Goal: Transaction & Acquisition: Purchase product/service

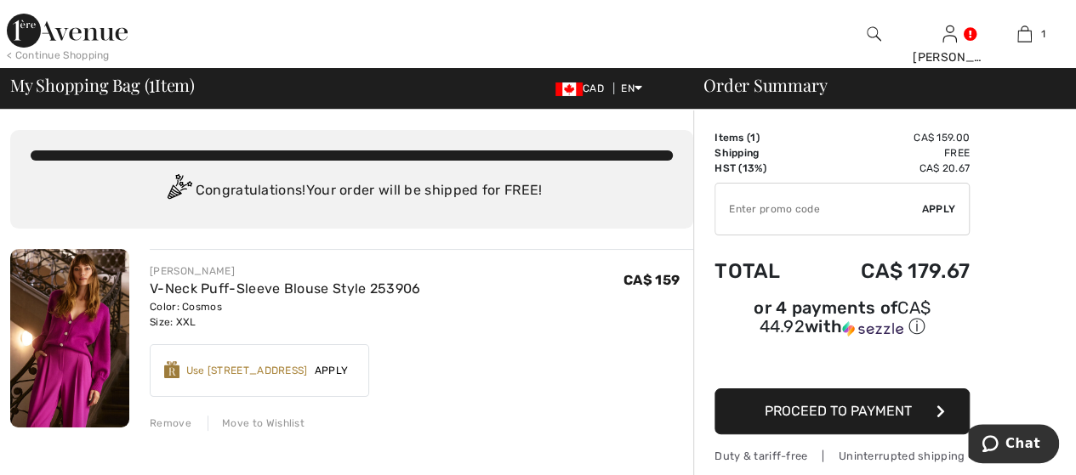
click at [340, 367] on span "Apply" at bounding box center [332, 370] width 48 height 15
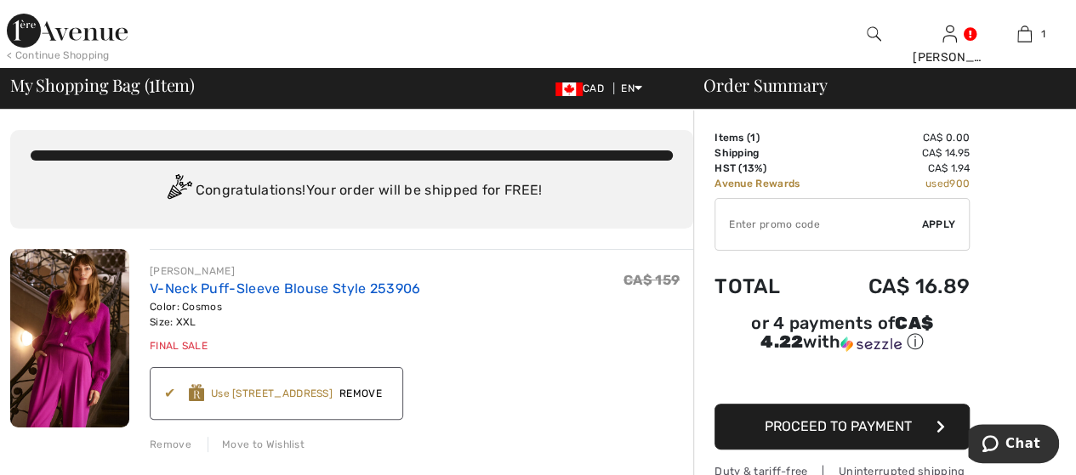
click at [293, 288] on link "V-Neck Puff-Sleeve Blouse Style 253906" at bounding box center [285, 289] width 270 height 16
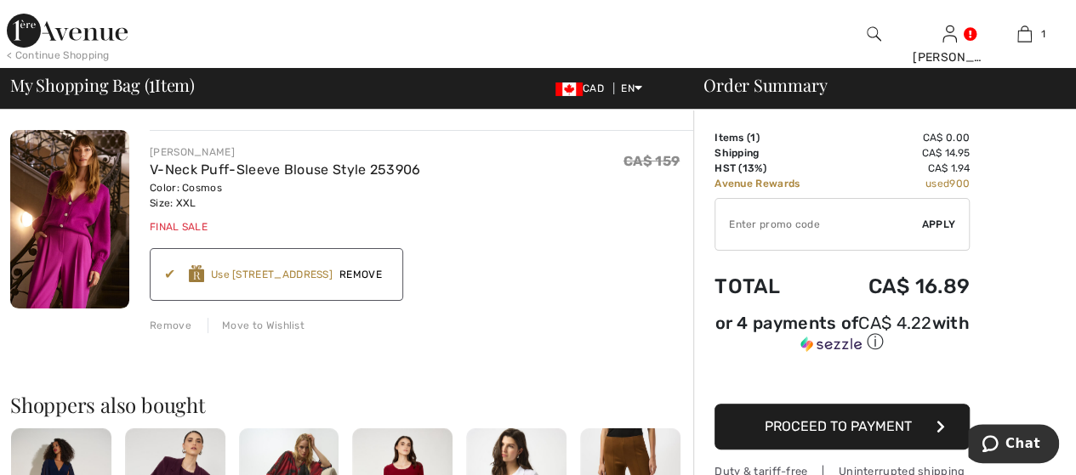
click at [878, 418] on span "Proceed to Payment" at bounding box center [838, 426] width 147 height 16
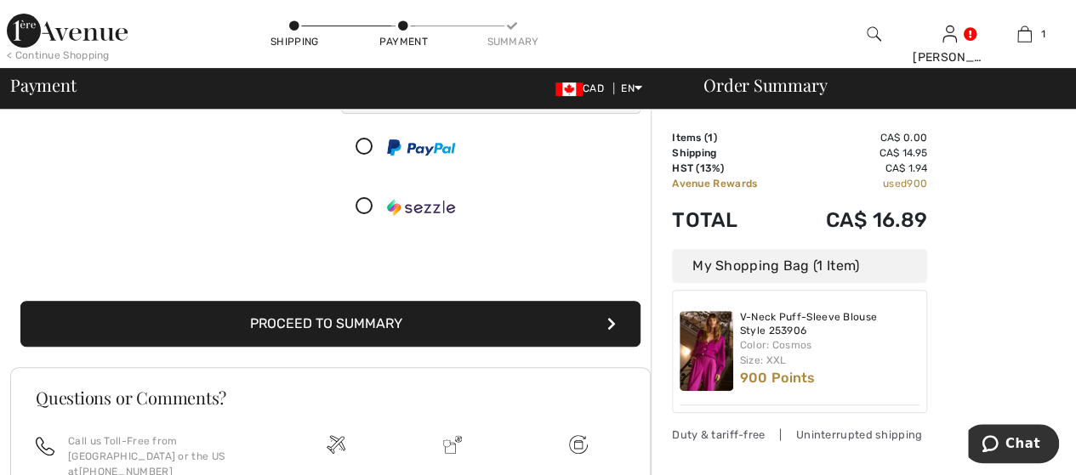
scroll to position [340, 0]
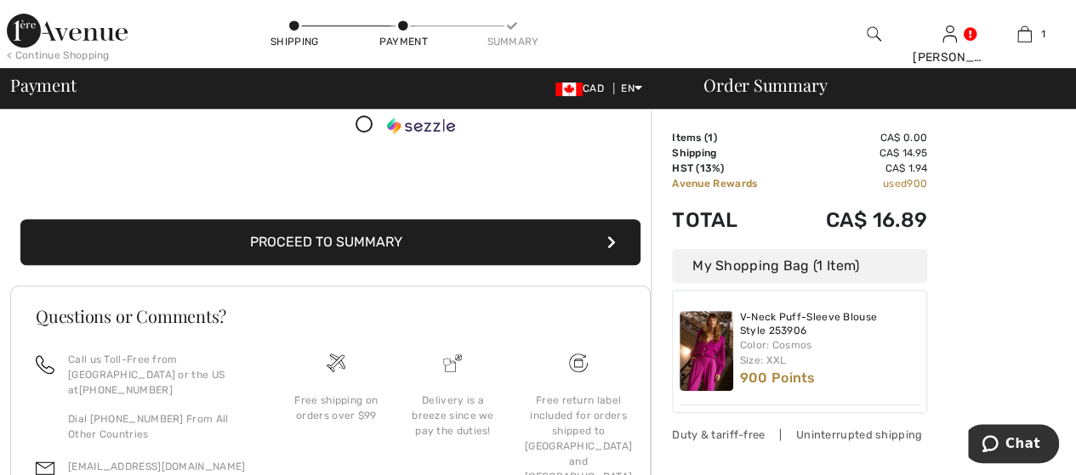
click at [545, 242] on button "Proceed to Summary" at bounding box center [330, 242] width 620 height 46
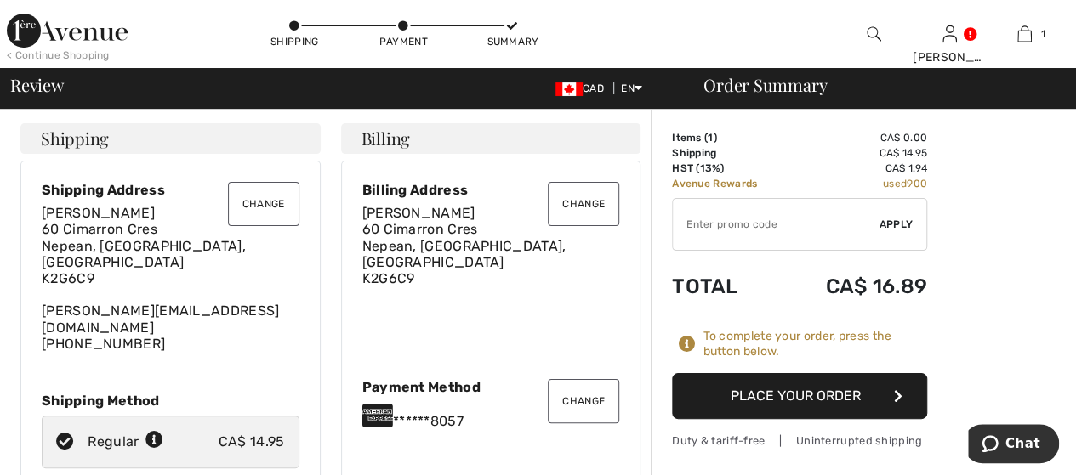
scroll to position [113, 0]
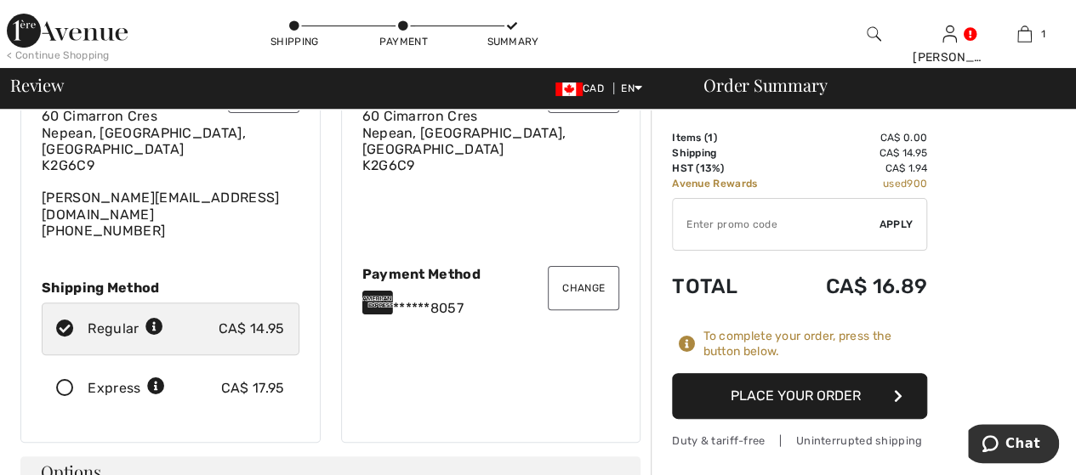
click at [829, 384] on button "Place Your Order" at bounding box center [799, 396] width 255 height 46
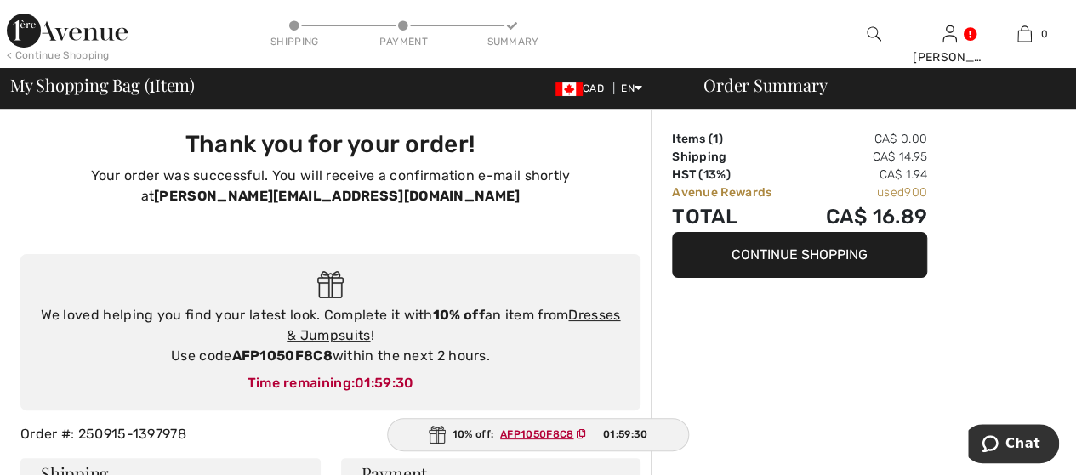
scroll to position [113, 0]
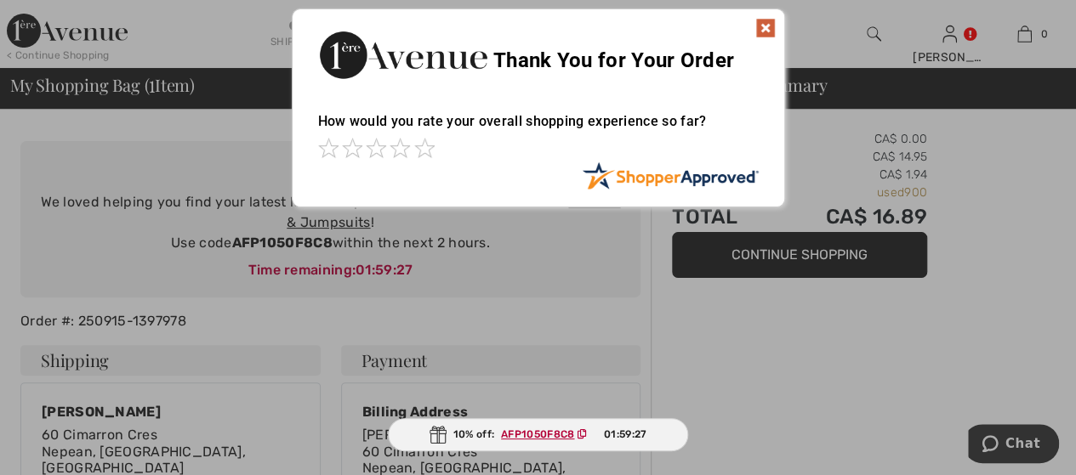
click at [763, 26] on img at bounding box center [765, 28] width 20 height 20
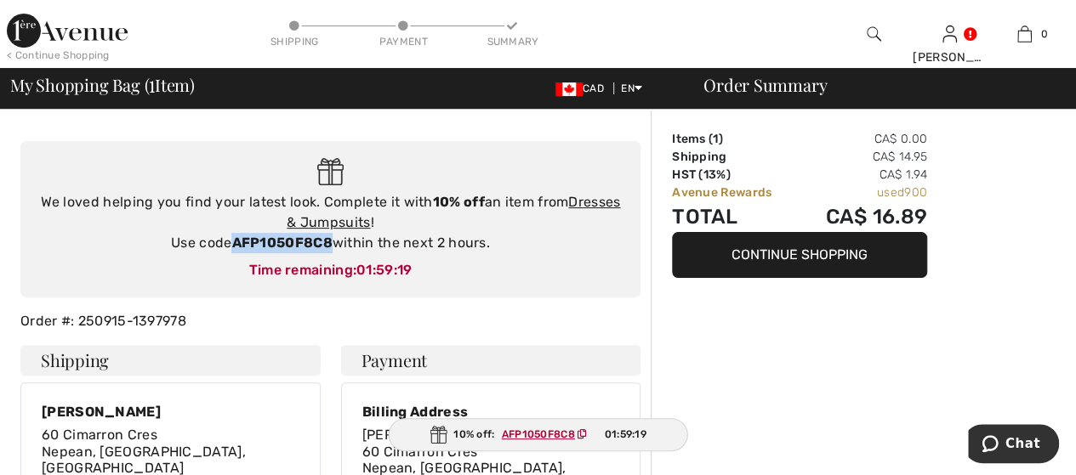
drag, startPoint x: 234, startPoint y: 237, endPoint x: 332, endPoint y: 239, distance: 97.8
click at [332, 239] on strong "AFP1050F8C8" at bounding box center [281, 243] width 100 height 16
copy strong "AFP1050F8C8"
click at [602, 198] on link "Dresses & Jumpsuits" at bounding box center [453, 212] width 333 height 37
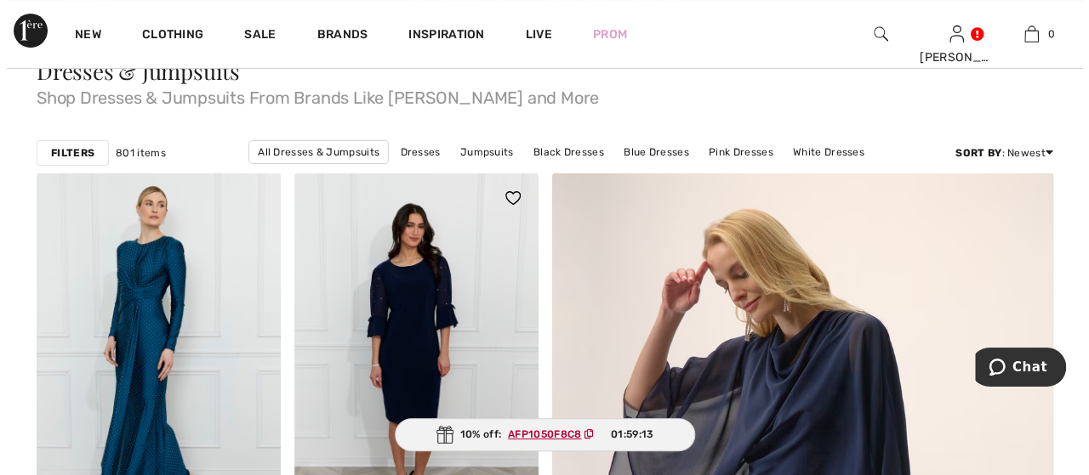
scroll to position [113, 0]
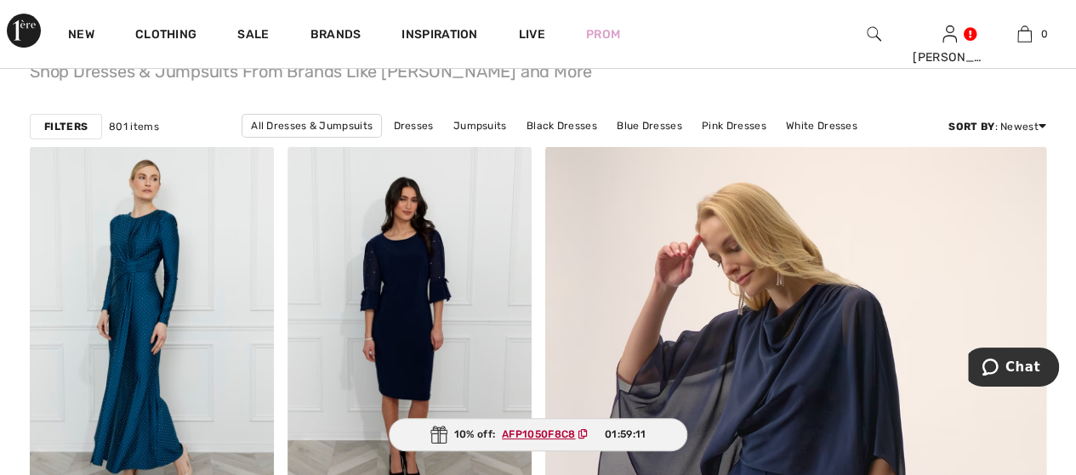
click at [60, 125] on strong "Filters" at bounding box center [65, 126] width 43 height 15
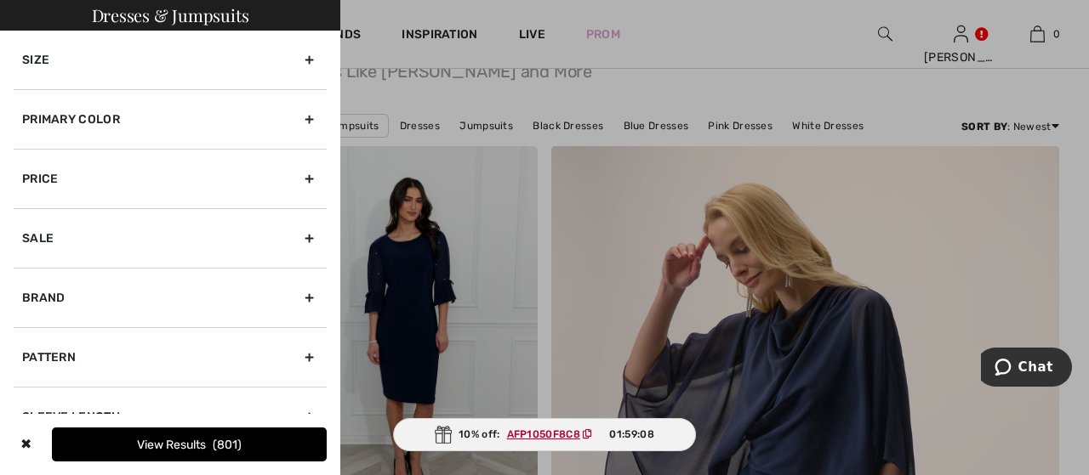
click at [296, 290] on div "Brand" at bounding box center [170, 298] width 313 height 60
click at [30, 332] on input"] "[PERSON_NAME]" at bounding box center [28, 335] width 13 height 13
checkbox input"] "true"
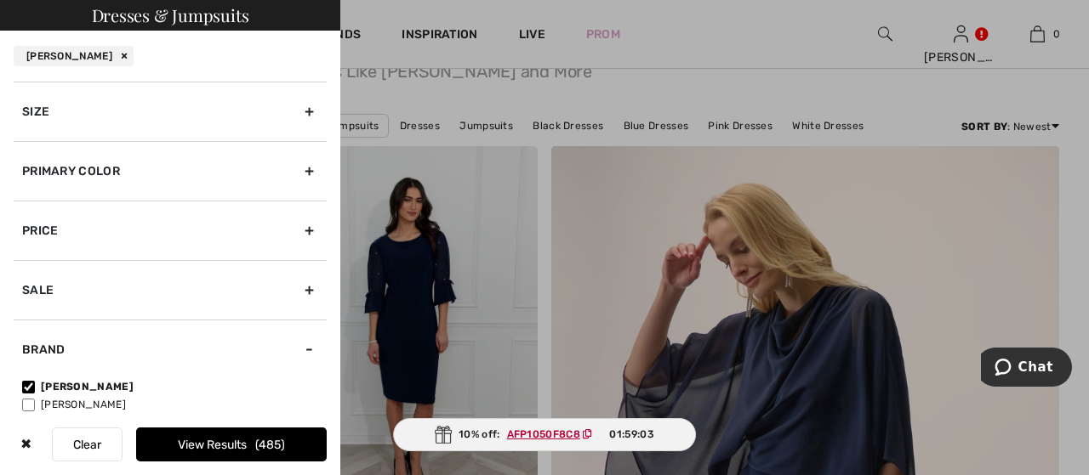
click at [303, 108] on div "Size" at bounding box center [170, 112] width 313 height 60
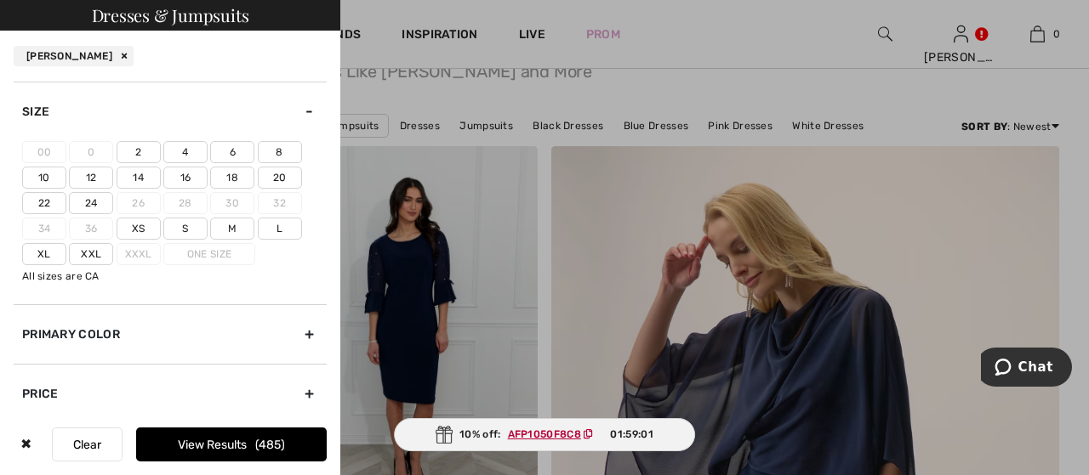
click at [48, 205] on label "22" at bounding box center [44, 203] width 44 height 22
click at [0, 0] on input"] "22" at bounding box center [0, 0] width 0 height 0
click at [216, 452] on button "View Results 226" at bounding box center [231, 445] width 191 height 34
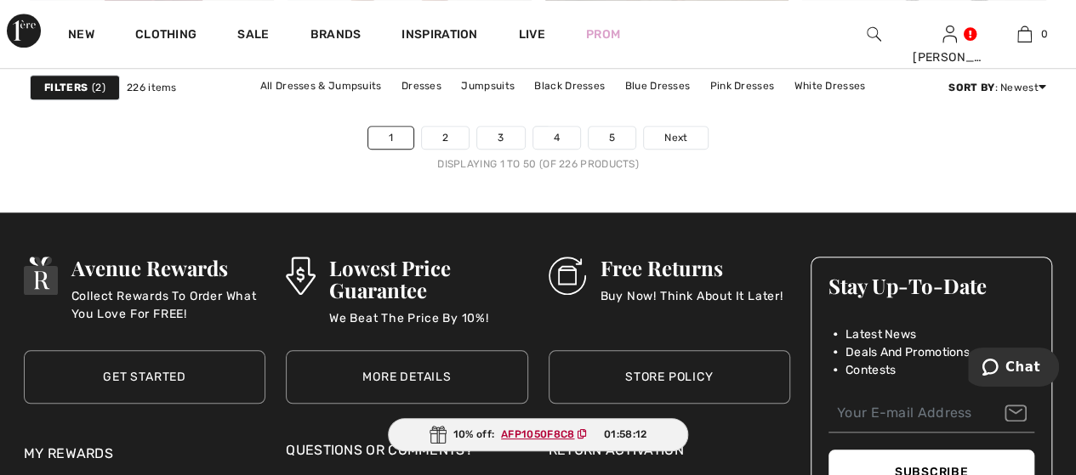
scroll to position [7030, 0]
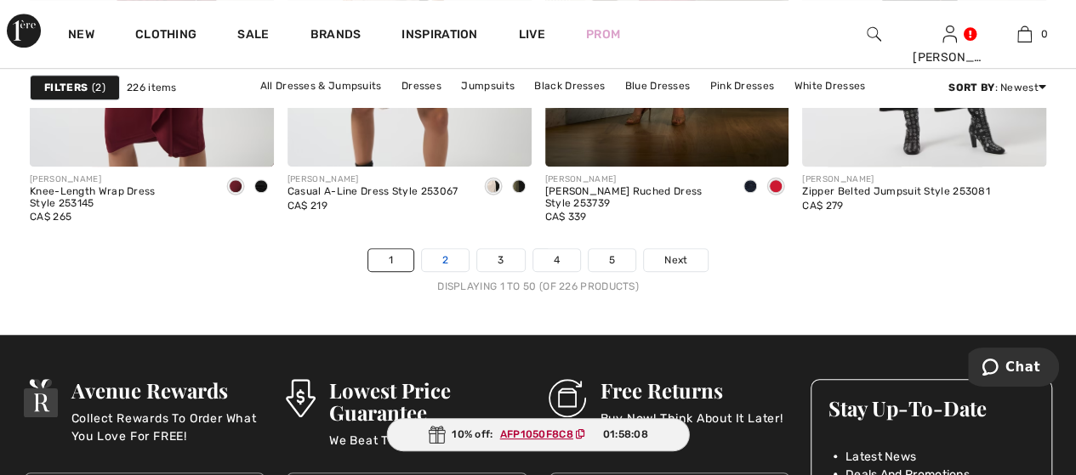
click at [442, 249] on link "2" at bounding box center [445, 260] width 47 height 22
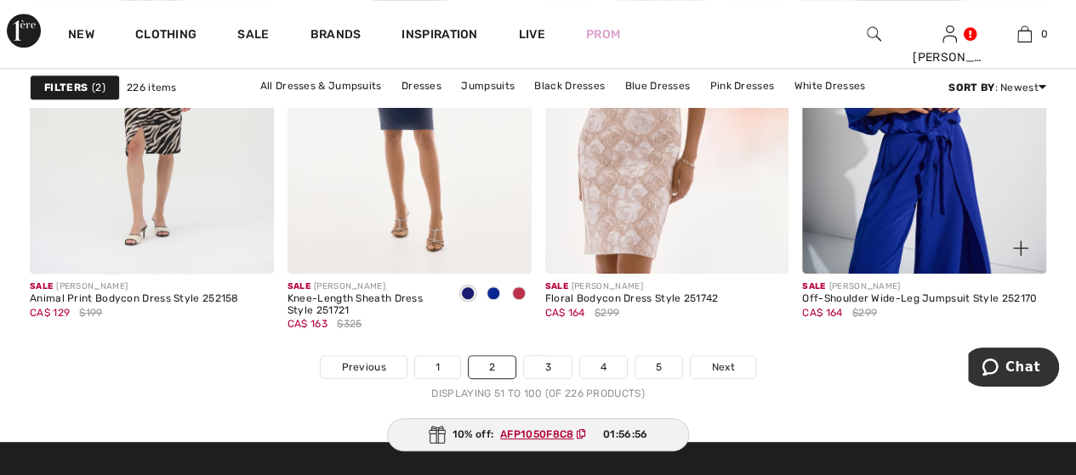
scroll to position [6917, 0]
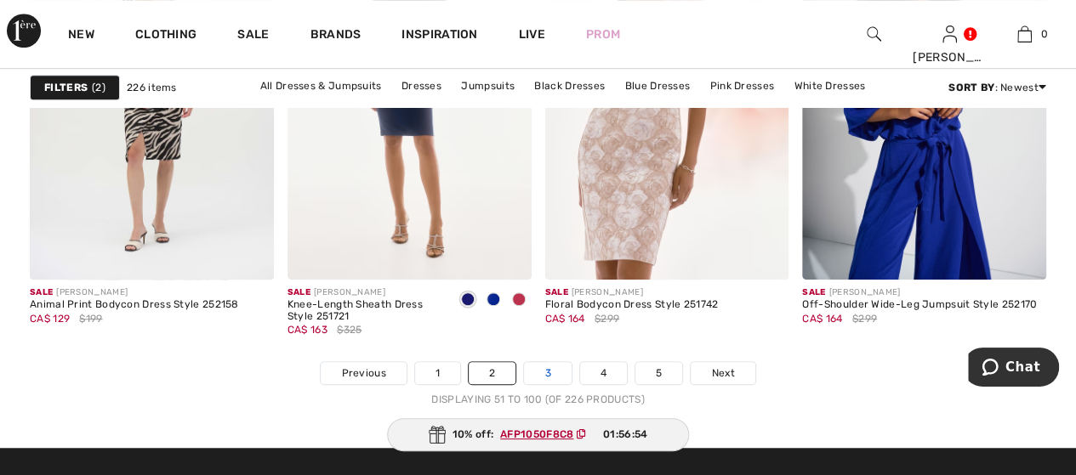
click at [553, 362] on link "3" at bounding box center [547, 373] width 47 height 22
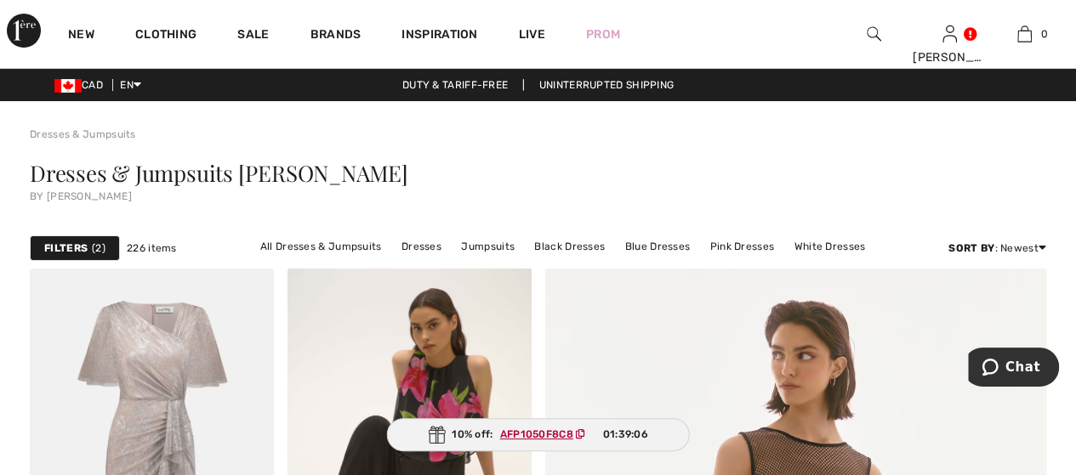
click at [873, 30] on img at bounding box center [874, 34] width 14 height 20
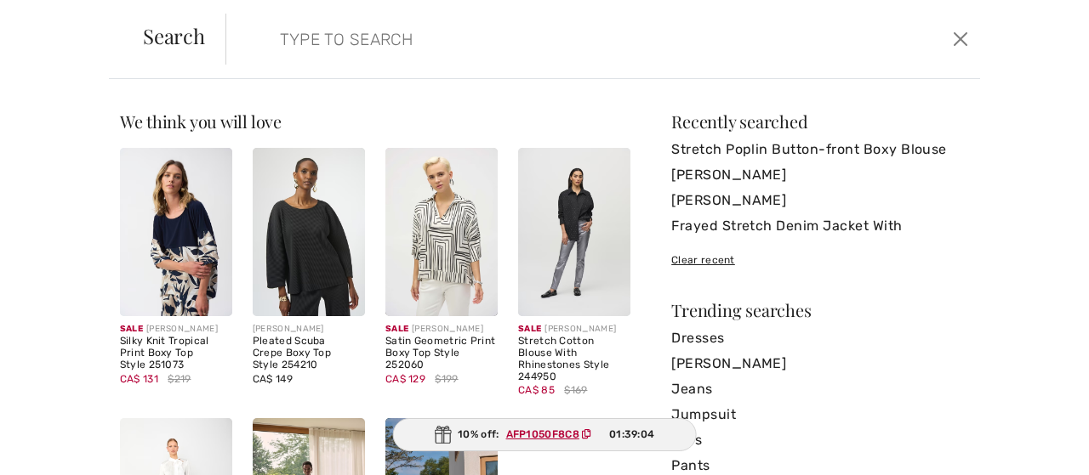
click at [400, 54] on input "search" at bounding box center [522, 39] width 511 height 51
paste input "In addition, participants may approach you independently for pre or post trips …"
type input "In addition, participants may approach you independently for pre or post trips …"
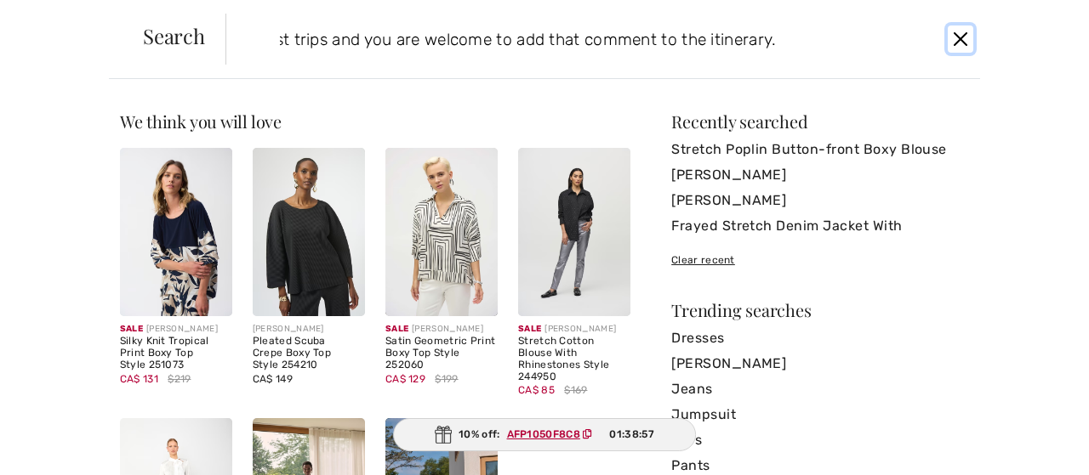
click at [956, 32] on button "Close" at bounding box center [960, 39] width 26 height 27
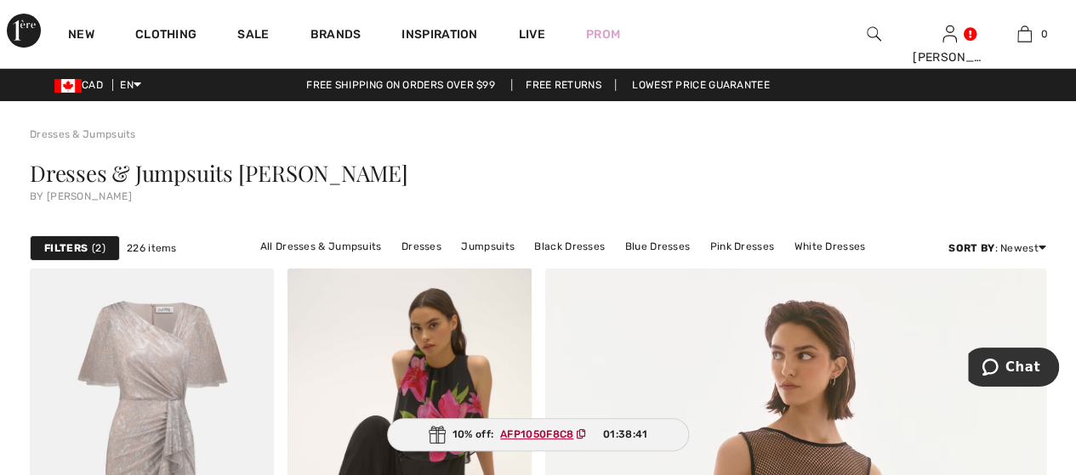
click at [870, 29] on img at bounding box center [874, 34] width 14 height 20
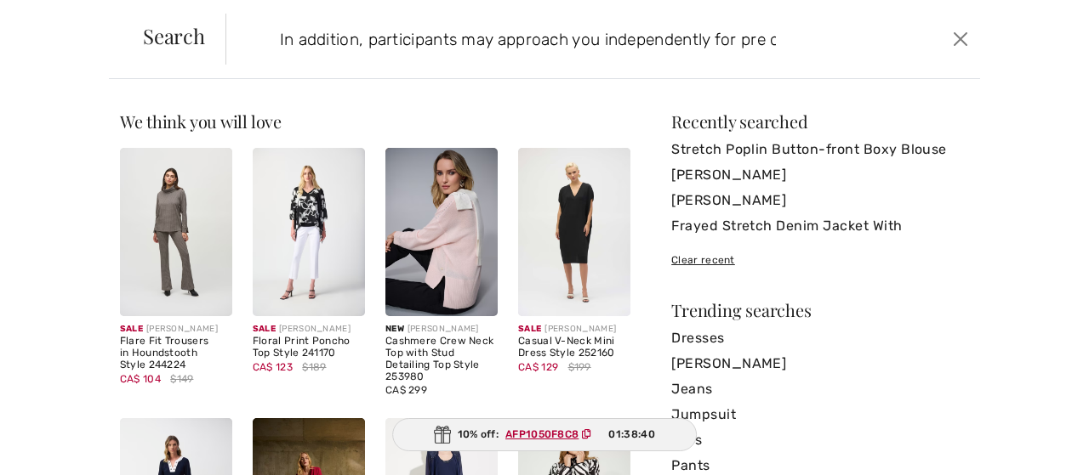
scroll to position [0, 561]
click at [953, 37] on button "Close" at bounding box center [960, 39] width 26 height 27
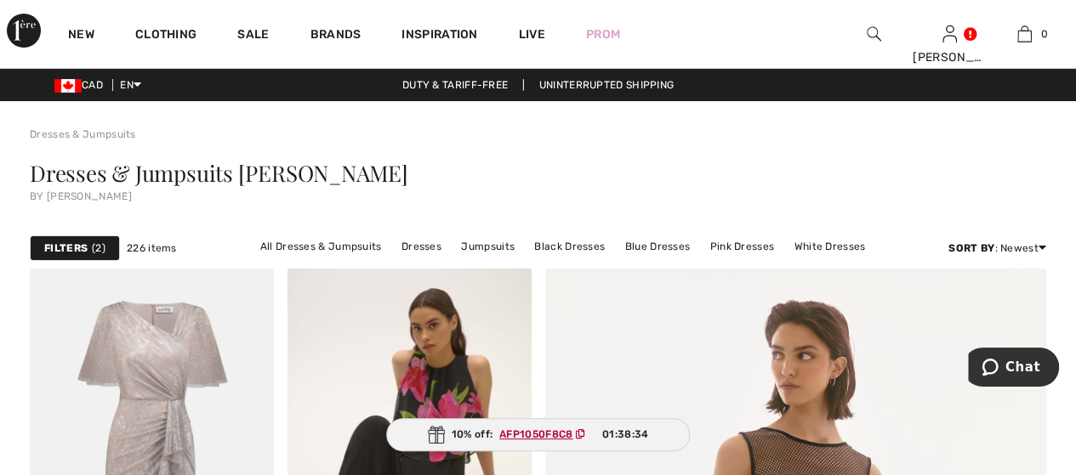
click at [863, 29] on div at bounding box center [874, 34] width 76 height 68
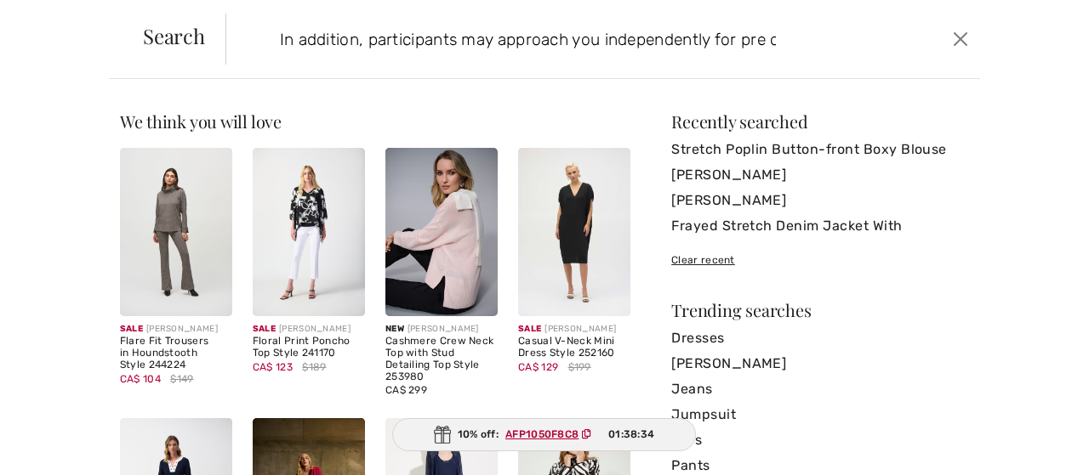
scroll to position [0, 561]
